Goal: Information Seeking & Learning: Learn about a topic

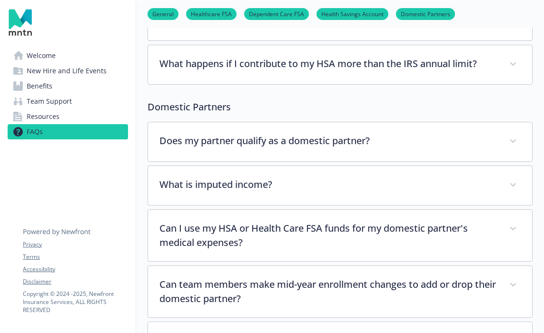
scroll to position [1374, 0]
